Goal: Task Accomplishment & Management: Use online tool/utility

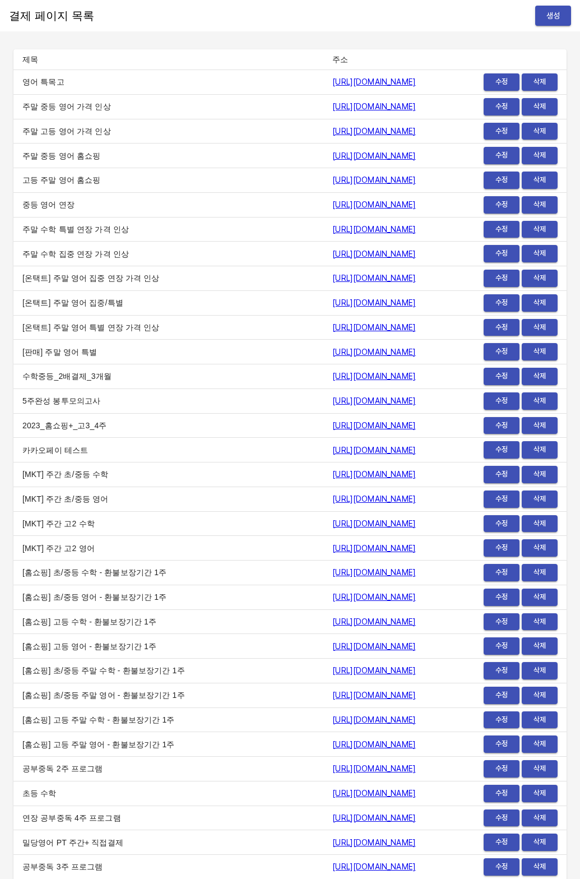
click at [554, 11] on span "생성" at bounding box center [553, 16] width 18 height 14
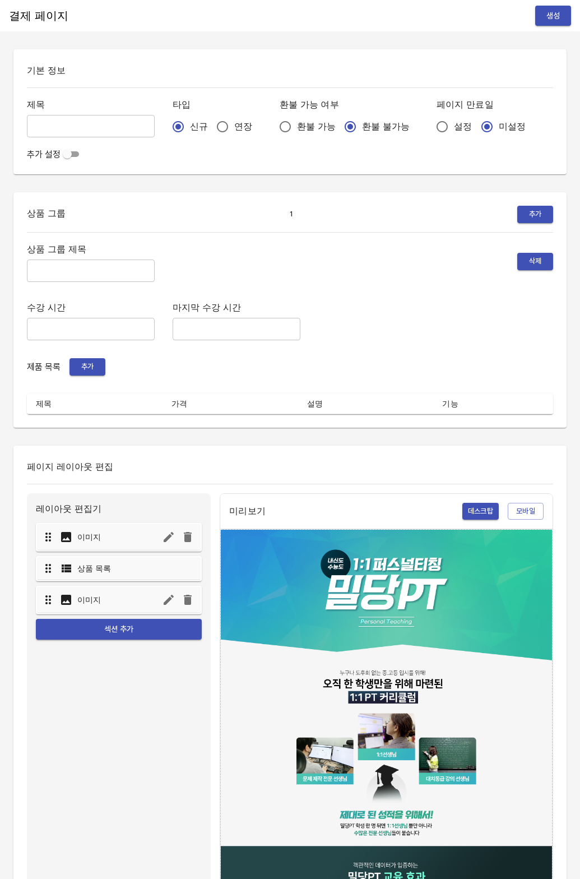
drag, startPoint x: 195, startPoint y: 123, endPoint x: 206, endPoint y: 123, distance: 10.7
click at [211, 123] on input "연장" at bounding box center [223, 127] width 24 height 24
radio input "true"
click at [431, 125] on input "설정" at bounding box center [443, 127] width 24 height 24
radio input "true"
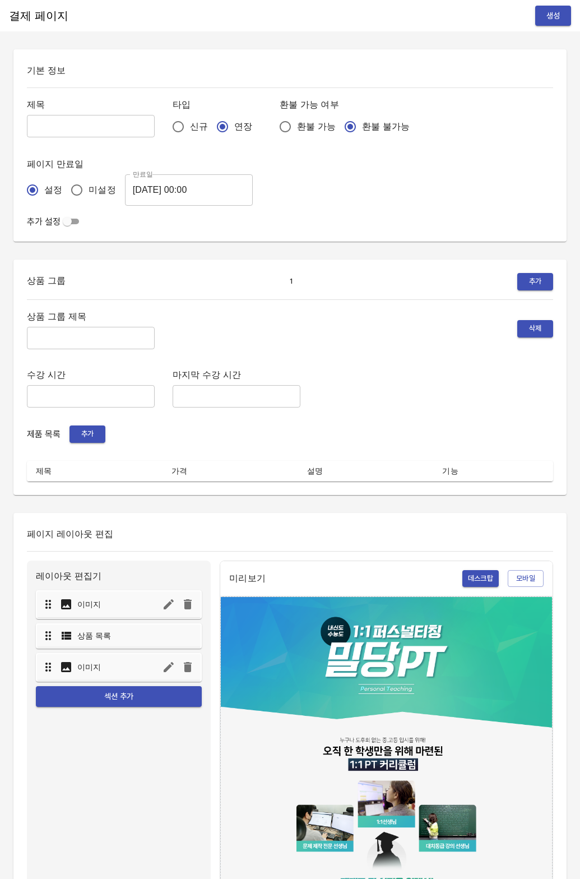
click at [180, 191] on input "2025-08-20 00:00" at bounding box center [189, 189] width 128 height 31
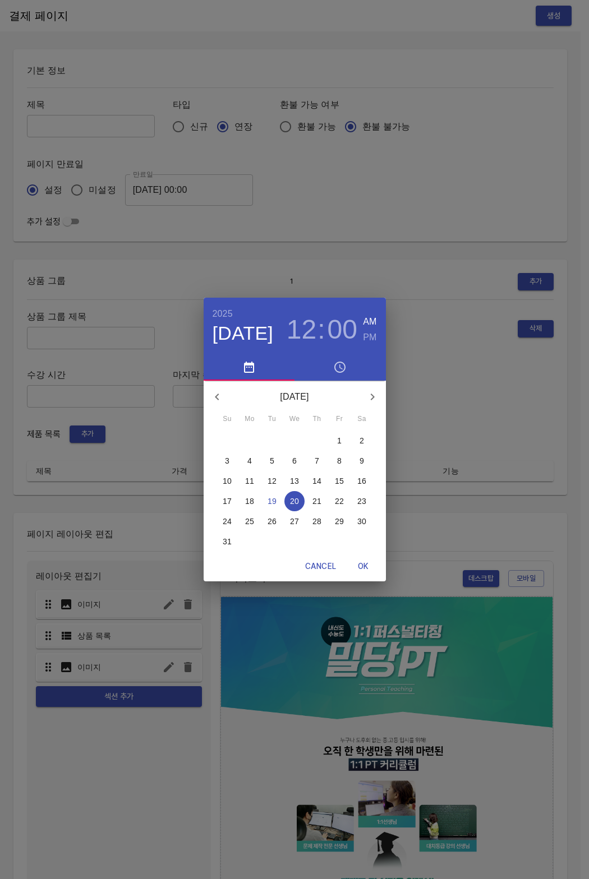
click at [301, 526] on span "27" at bounding box center [294, 521] width 20 height 11
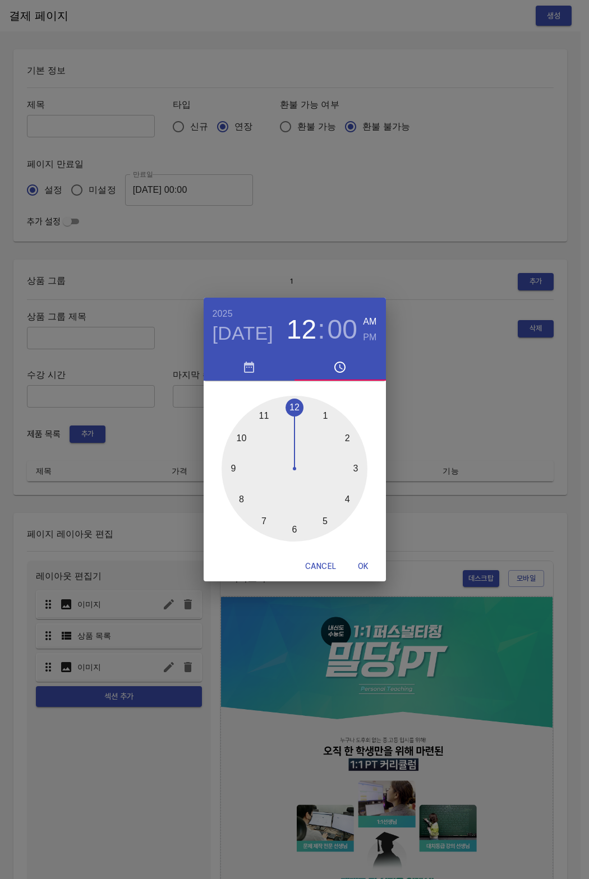
click at [355, 574] on button "OK" at bounding box center [363, 566] width 36 height 21
type input "2025-08-27 00:00"
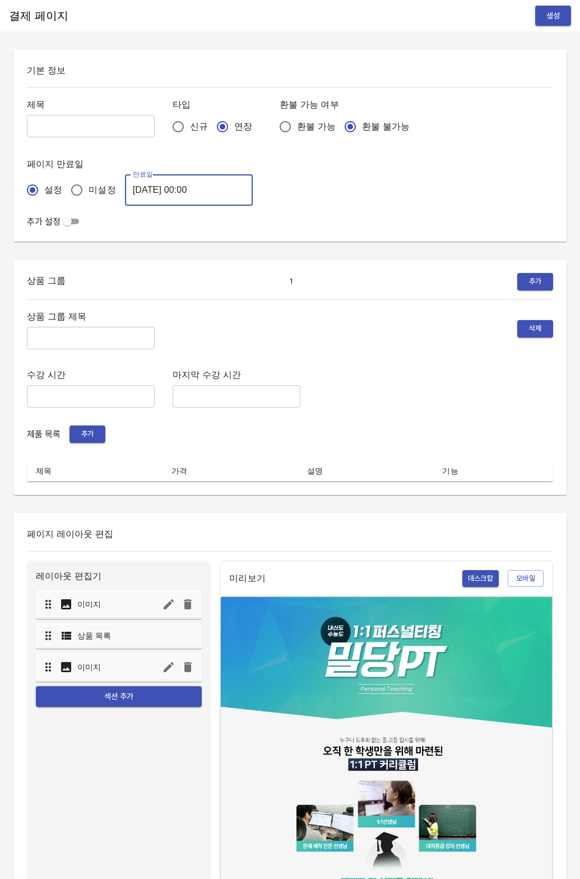
click at [92, 123] on input "text" at bounding box center [91, 126] width 128 height 22
type input "0819_[PERSON_NAME]"
click at [58, 335] on input "text" at bounding box center [91, 338] width 128 height 22
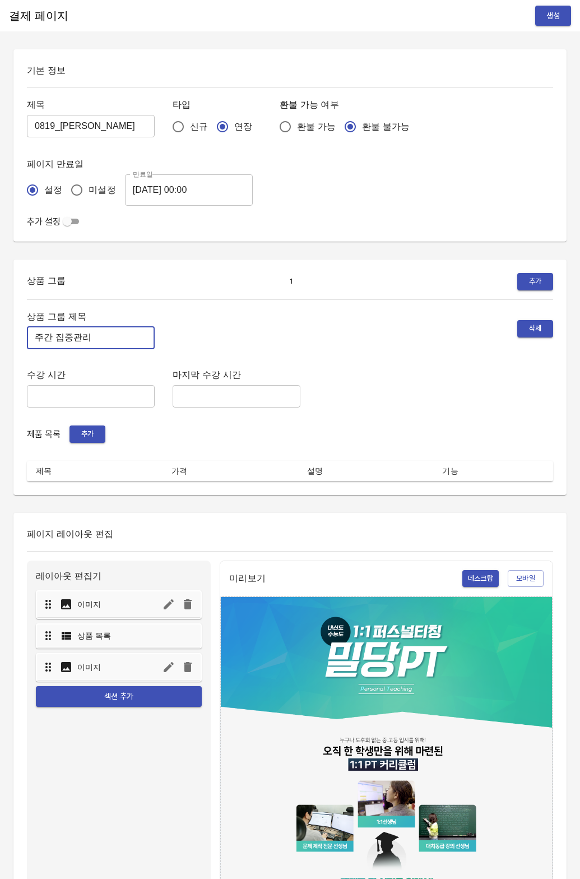
type input "주간 집중관리"
click at [81, 429] on span "추가" at bounding box center [87, 434] width 25 height 13
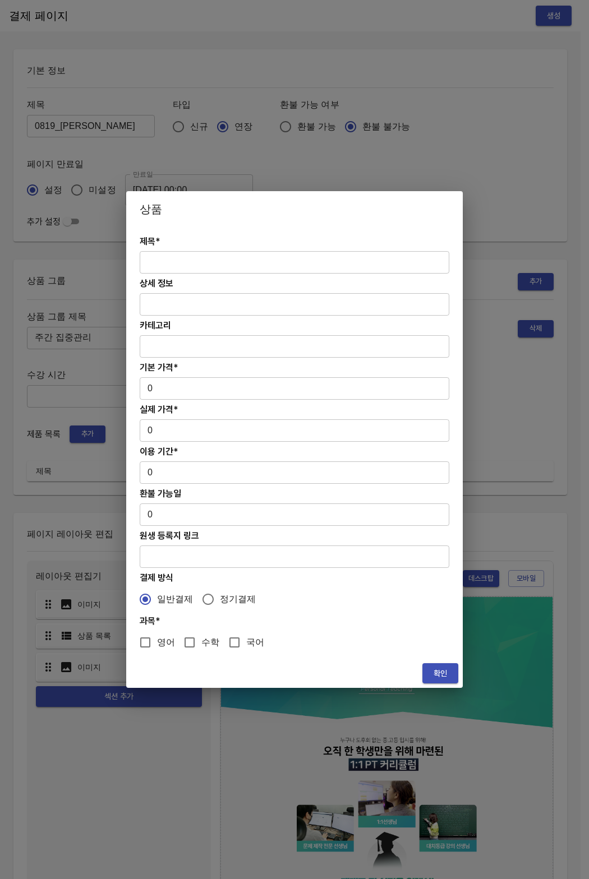
click at [233, 256] on input "text" at bounding box center [294, 262] width 309 height 22
paste input "[연장] 고등 주간 집중관리 수학 4주(약 1개월) 프로그램"
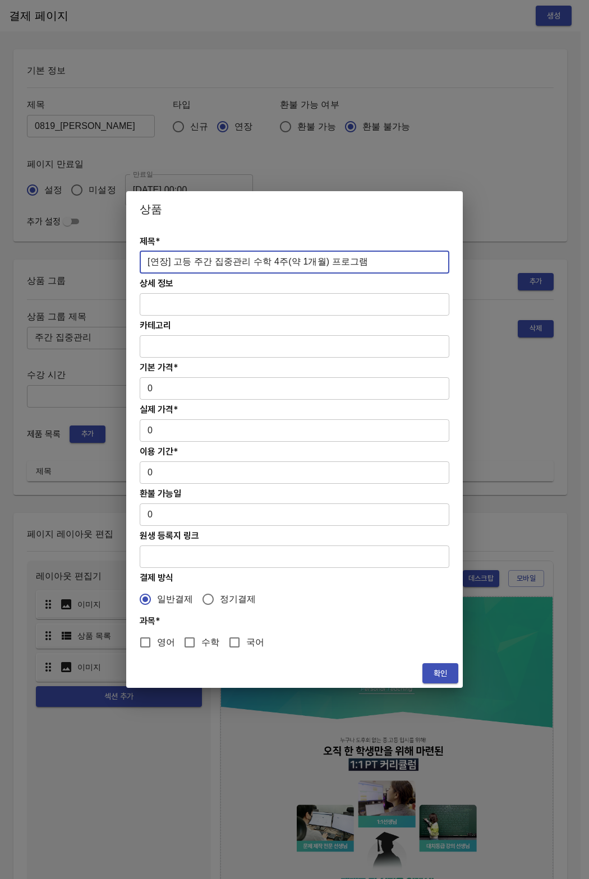
type input "[연장] 고등 주간 집중관리 수학 4주(약 1개월) 프로그램"
click at [167, 396] on input "0" at bounding box center [294, 388] width 309 height 22
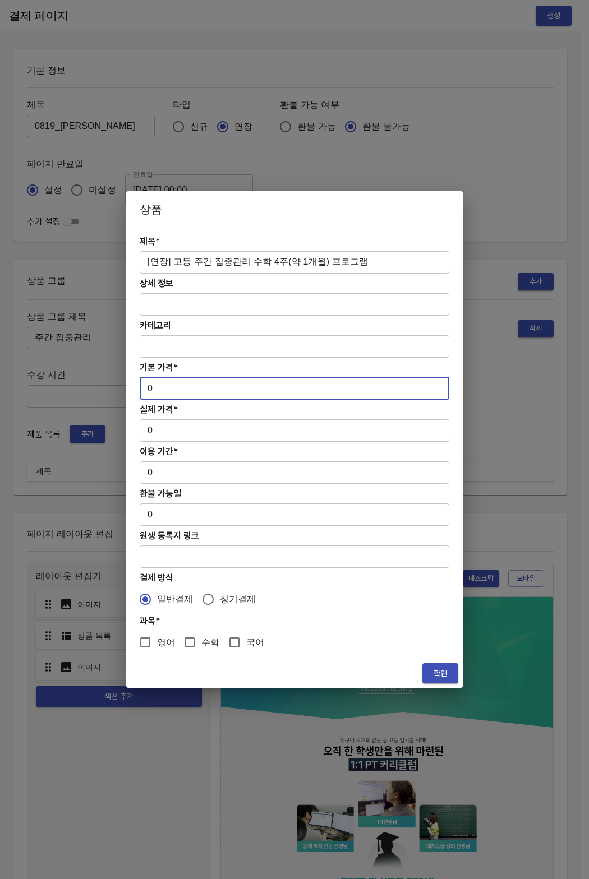
drag, startPoint x: 145, startPoint y: 392, endPoint x: 132, endPoint y: 390, distance: 13.0
click at [132, 390] on div "제목* [연장] 고등 주간 집중관리 수학 4주(약 1개월) 프로그램 ​ 상세 정보 ​ 카테고리 ​ 기본 가격* 0 ​ 실제 가격* 0 ​ 이용…" at bounding box center [294, 443] width 336 height 432
paste input "31300"
type input "313000"
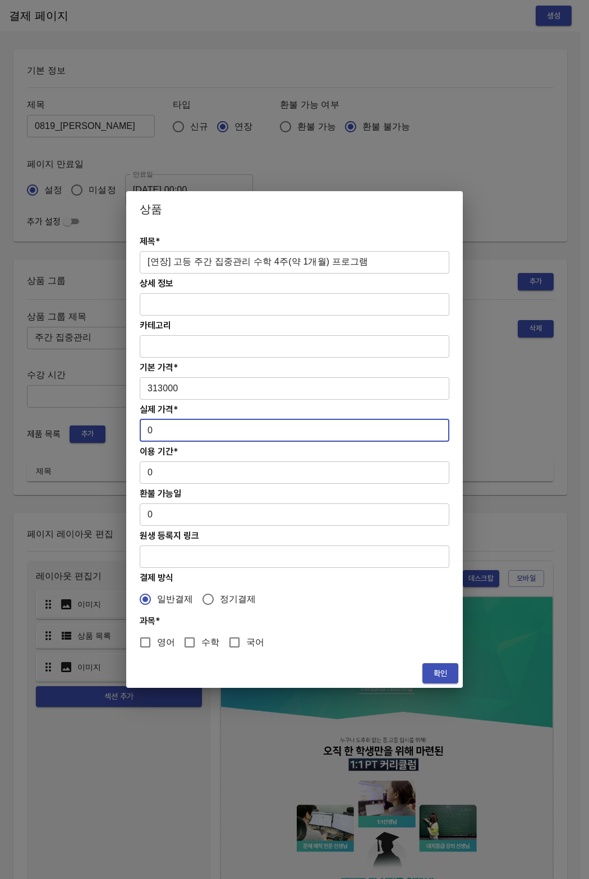
drag, startPoint x: 150, startPoint y: 425, endPoint x: 165, endPoint y: 428, distance: 14.8
click at [165, 428] on input "0" at bounding box center [294, 430] width 309 height 22
paste input "31300"
type input "313000"
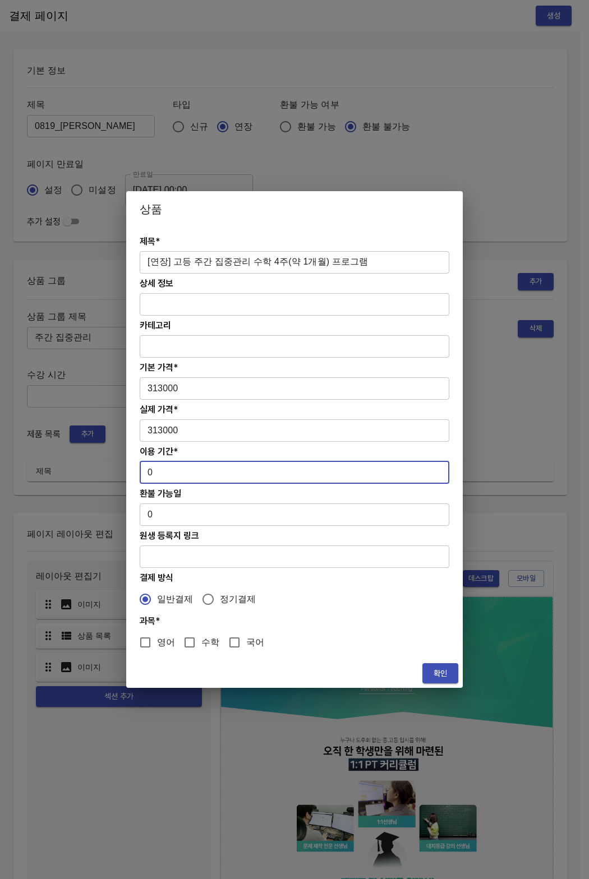
drag, startPoint x: 158, startPoint y: 475, endPoint x: 131, endPoint y: 477, distance: 27.6
click at [131, 477] on div "제목* [연장] 고등 주간 집중관리 수학 4주(약 1개월) 프로그램 ​ 상세 정보 ​ 카테고리 ​ 기본 가격* 313000 ​ 실제 가격* 3…" at bounding box center [294, 443] width 336 height 432
type input "28"
click at [182, 650] on input "수학" at bounding box center [190, 643] width 24 height 24
checkbox input "true"
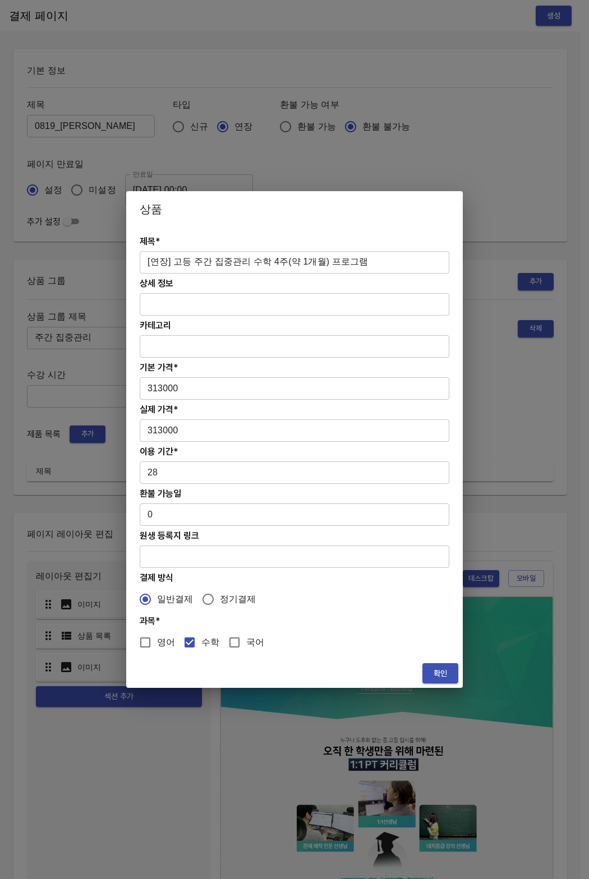
click at [427, 670] on button "확인" at bounding box center [440, 673] width 36 height 21
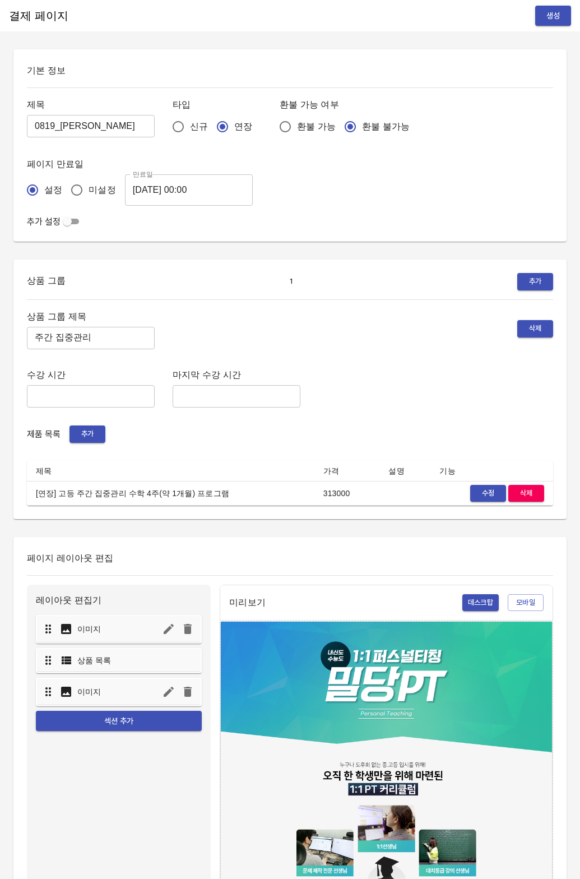
click at [374, 90] on div "기본 정보 제목 0819_박영 ​ 타입 신규 연장 환불 가능 여부 환불 가능 환불 불가능 페이지 만료일 설정 미설정 만료일 2025-08-27…" at bounding box center [289, 145] width 553 height 192
click at [540, 8] on button "생성" at bounding box center [553, 16] width 36 height 21
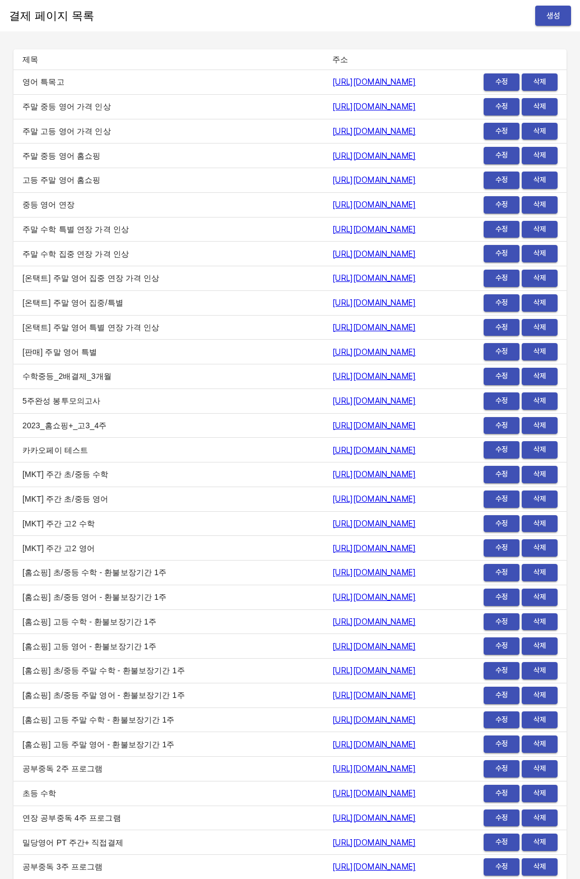
scroll to position [13805, 0]
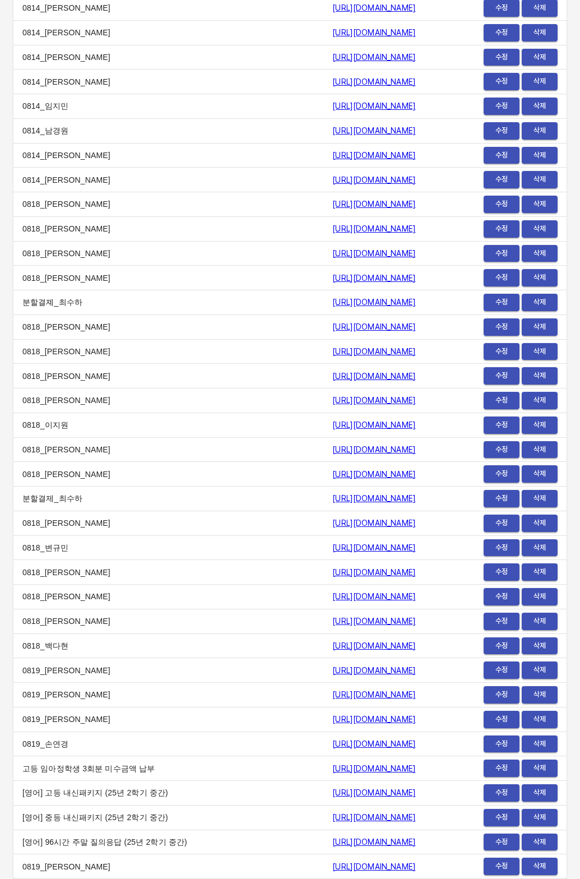
drag, startPoint x: 146, startPoint y: 864, endPoint x: 181, endPoint y: 867, distance: 34.9
click at [152, 864] on td "0819_박영" at bounding box center [168, 866] width 310 height 25
drag, startPoint x: 233, startPoint y: 867, endPoint x: 422, endPoint y: 867, distance: 189.5
click at [422, 867] on tr "0819_박영 https://payment.mildang.kr/r5pigjcPAAmIF3D8I9Vrc 수정 삭제" at bounding box center [289, 866] width 553 height 25
copy tr "0819_박영 https://payment.mildang.kr/r5pigjcPAAmIF3D8I9Vrc"
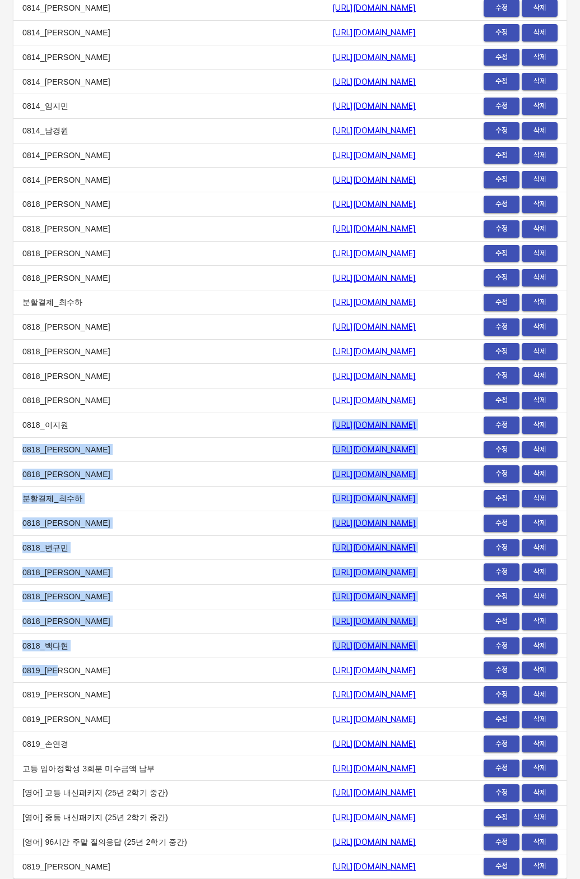
drag, startPoint x: 130, startPoint y: 672, endPoint x: 130, endPoint y: 680, distance: 8.4
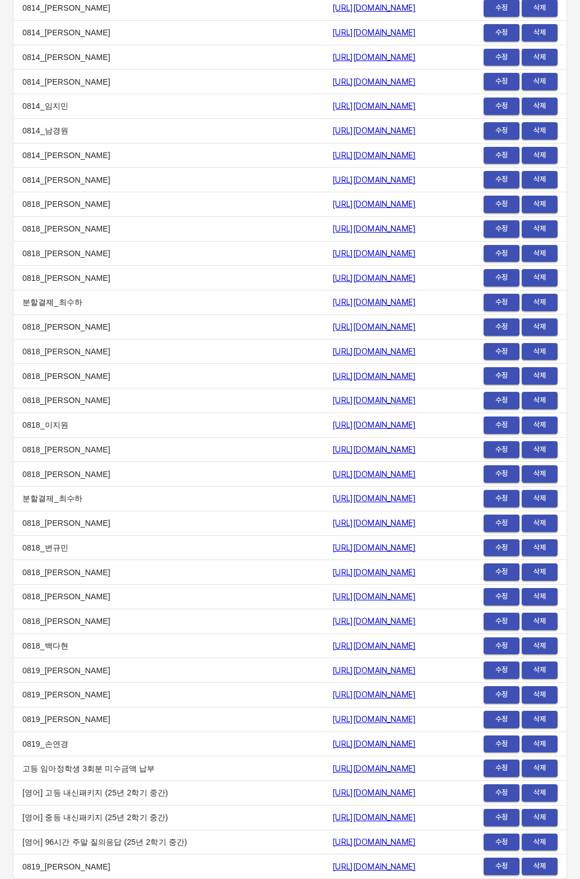
click at [95, 836] on td "[영어] 96시간 주말 질의응답 (25년 2학기 중간)" at bounding box center [168, 842] width 310 height 25
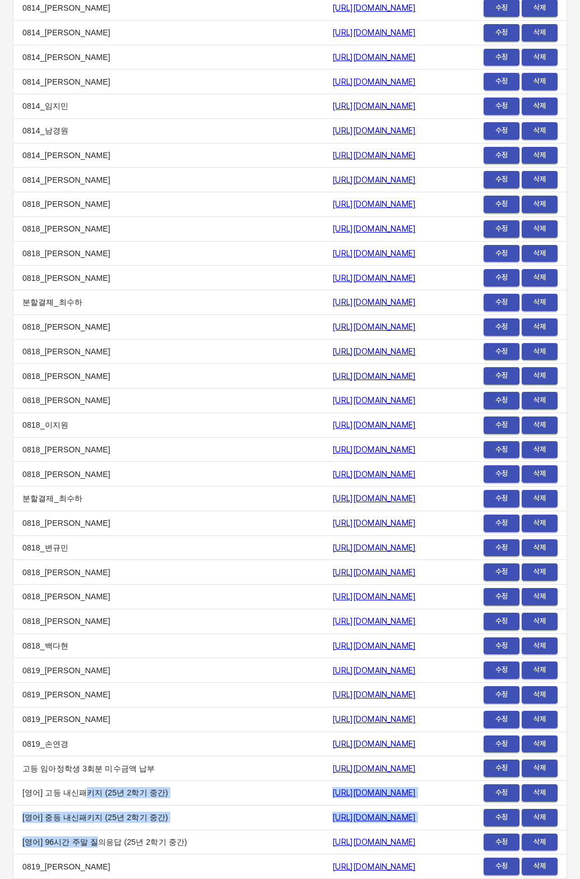
drag, startPoint x: 89, startPoint y: 840, endPoint x: 76, endPoint y: 796, distance: 46.0
click at [76, 796] on td "[영어] 고등 내신패키지 (25년 2학기 중간)" at bounding box center [168, 793] width 310 height 25
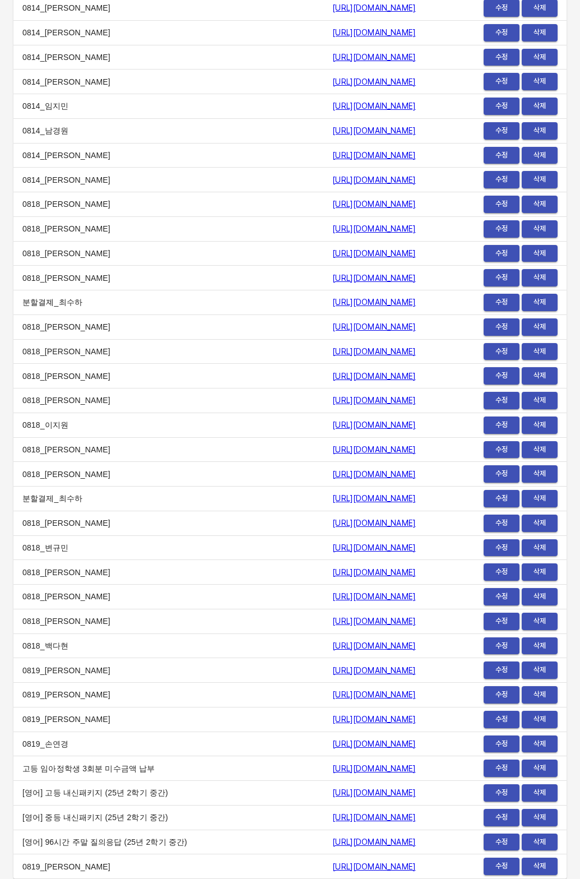
click at [332, 797] on link "https://payment.mildang.kr/LGs-ECi51bOeKBWdmq--E" at bounding box center [374, 792] width 84 height 9
drag, startPoint x: 263, startPoint y: 825, endPoint x: 272, endPoint y: 816, distance: 12.3
click at [323, 825] on td "https://payment.mildang.kr/oSdHYKssSCVywILdPvCL9" at bounding box center [388, 817] width 130 height 25
click at [332, 816] on link "https://payment.mildang.kr/oSdHYKssSCVywILdPvCL9" at bounding box center [374, 817] width 84 height 9
click at [323, 836] on td "https://payment.mildang.kr/Ugi1YeIo68mQYl2cyj_VU" at bounding box center [388, 842] width 130 height 25
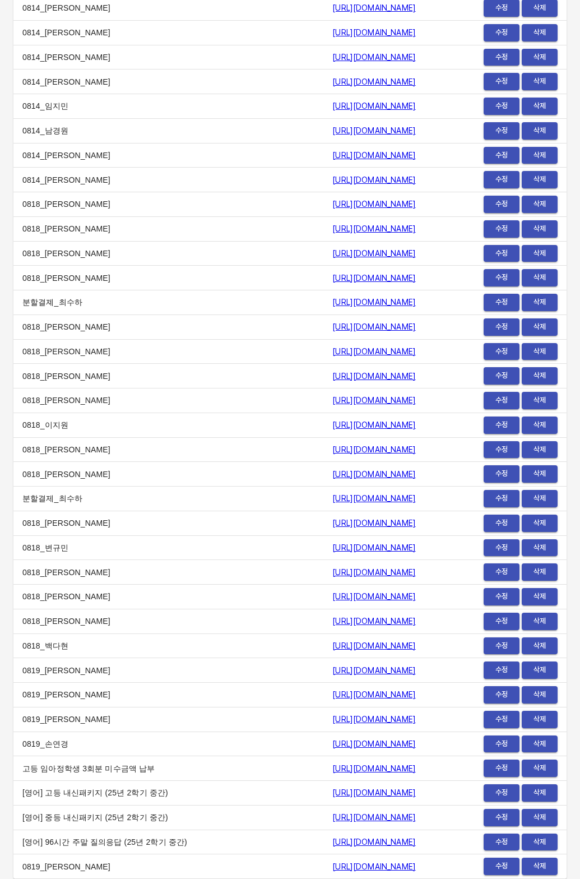
click at [332, 839] on link "https://payment.mildang.kr/Ugi1YeIo68mQYl2cyj_VU" at bounding box center [374, 842] width 84 height 9
click at [496, 787] on span "수정" at bounding box center [501, 793] width 25 height 13
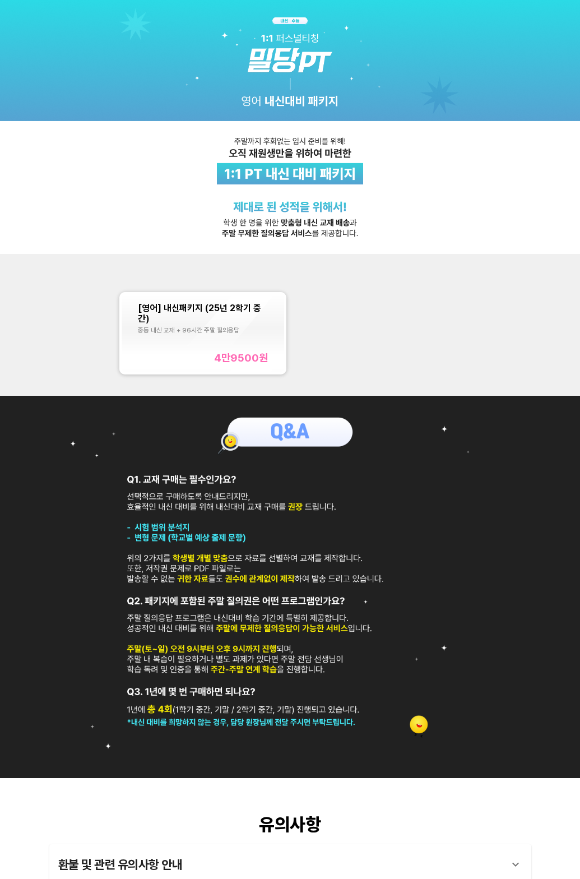
scroll to position [67, 0]
